Goal: Navigation & Orientation: Find specific page/section

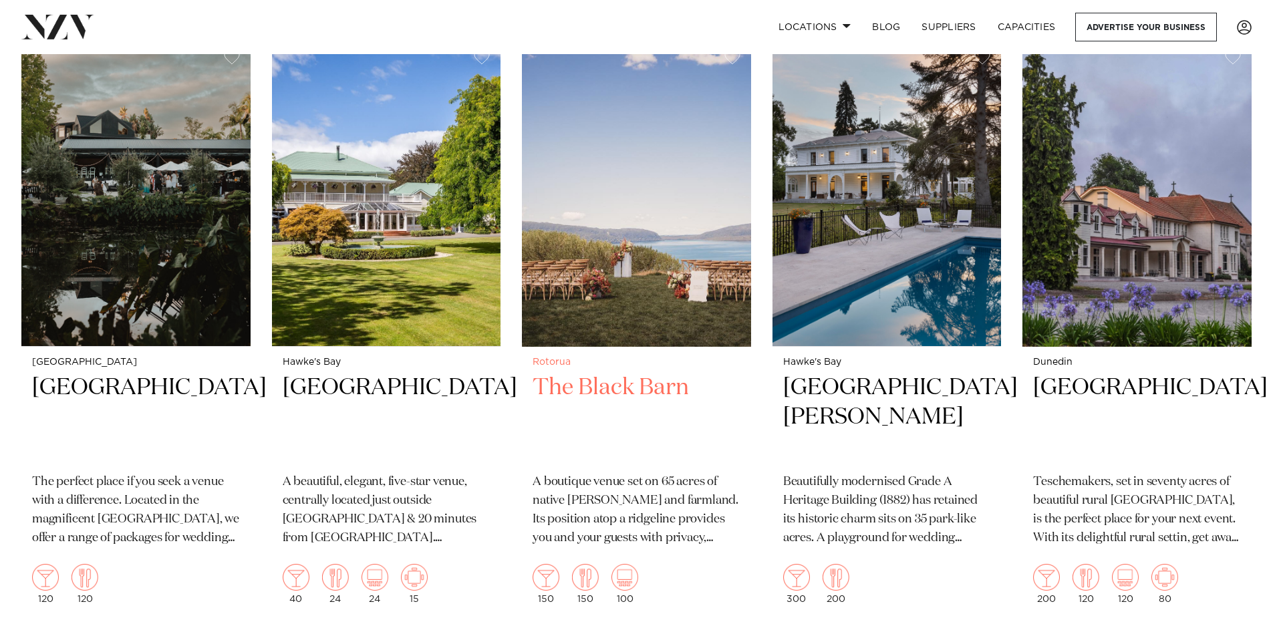
scroll to position [5695, 0]
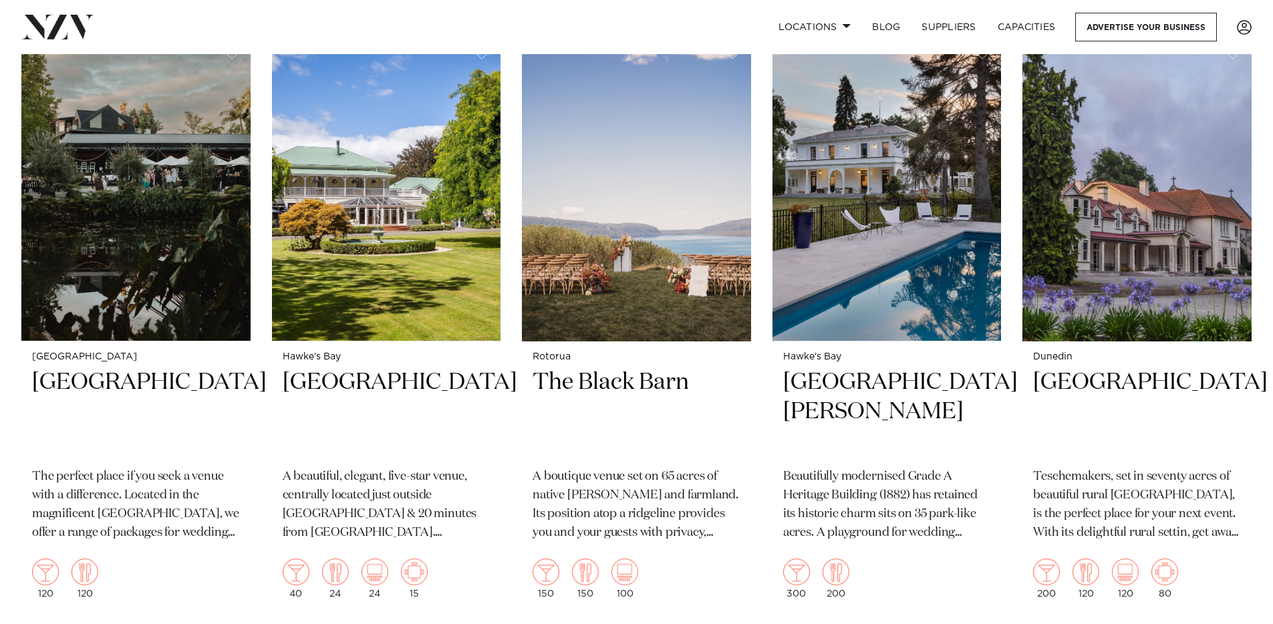
click at [515, 30] on div "Locations Auckland Wellington Christchurch Queenstown Hamilton Northland Bay of…" at bounding box center [820, 27] width 863 height 29
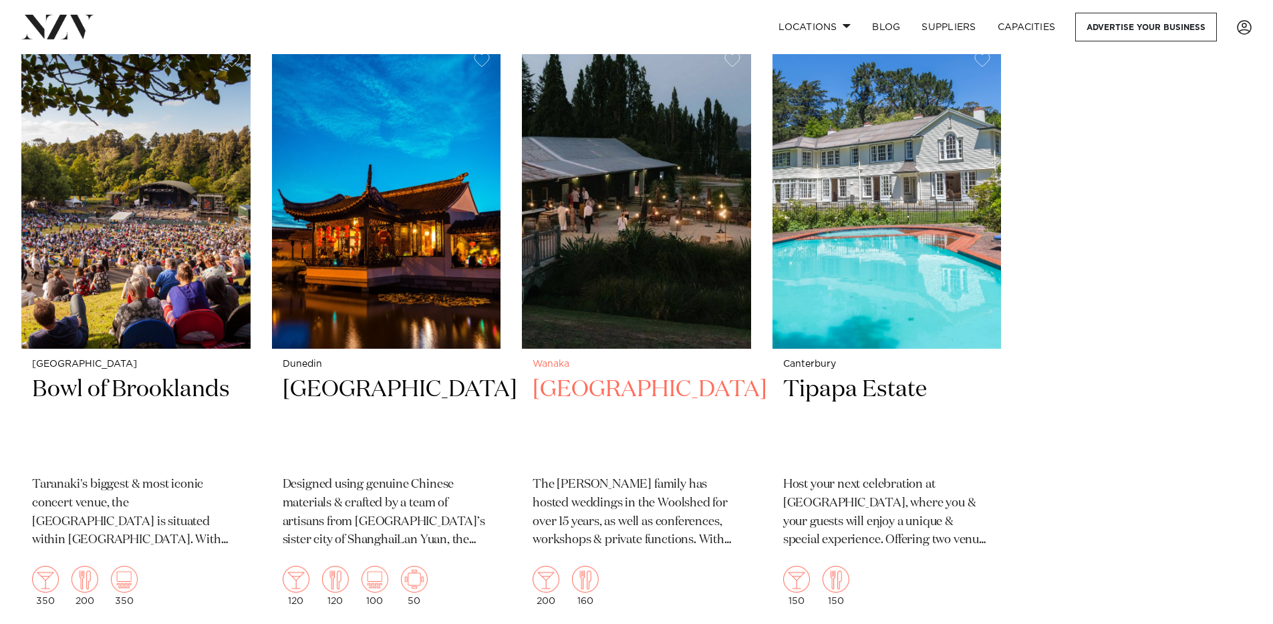
scroll to position [7449, 0]
